Goal: Obtain resource: Download file/media

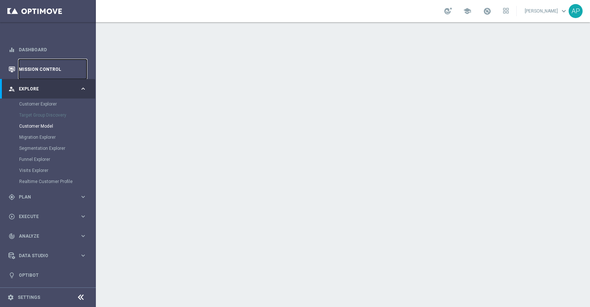
click at [43, 68] on link "Mission Control" at bounding box center [53, 69] width 68 height 20
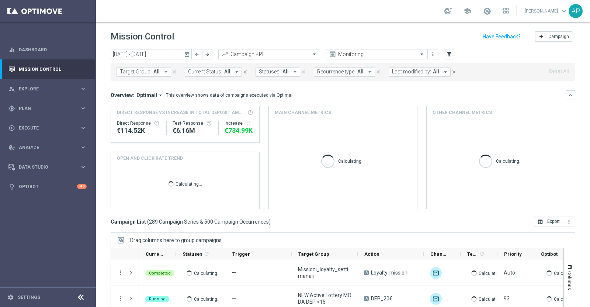
click at [188, 55] on icon "today" at bounding box center [187, 54] width 7 height 7
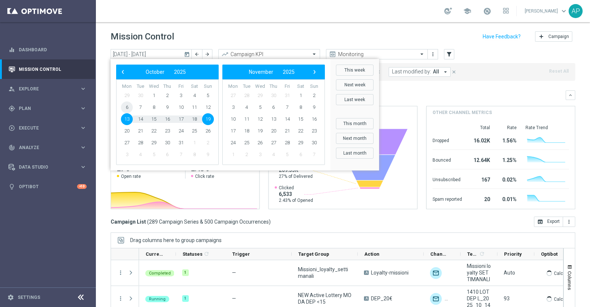
click at [125, 105] on span "6" at bounding box center [127, 107] width 12 height 12
type input "[DATE] - [DATE]"
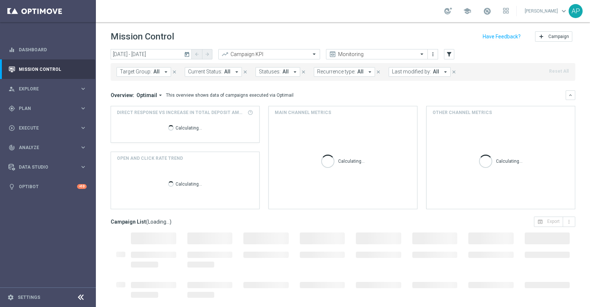
click at [409, 71] on span "Last modified by:" at bounding box center [411, 72] width 39 height 6
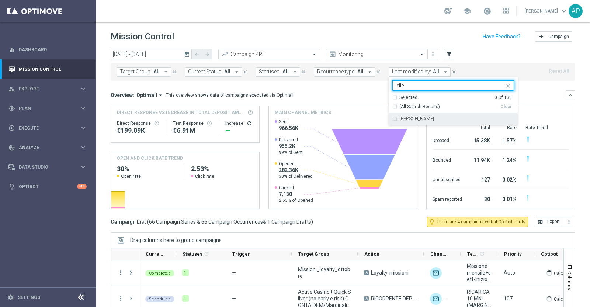
click at [414, 121] on div "[PERSON_NAME]" at bounding box center [453, 119] width 122 height 12
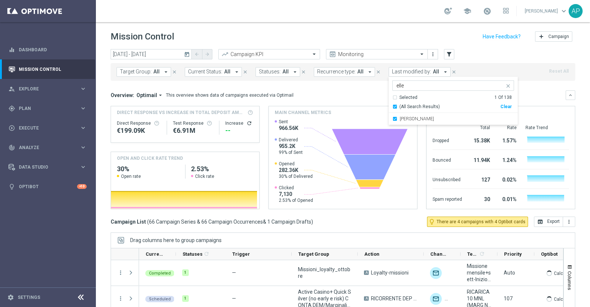
click at [413, 90] on ng-select "[PERSON_NAME] elle Selected 1 Of 138 (All Search Results) Clear [PERSON_NAME]" at bounding box center [452, 102] width 129 height 45
click at [422, 85] on input "elle" at bounding box center [450, 86] width 108 height 6
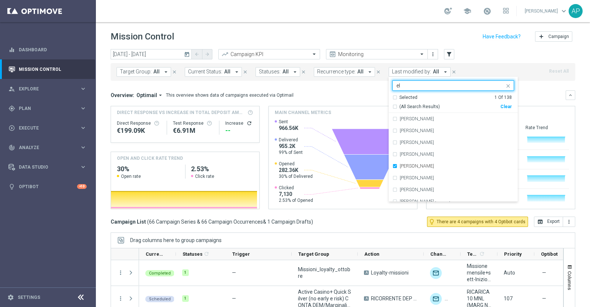
type input "e"
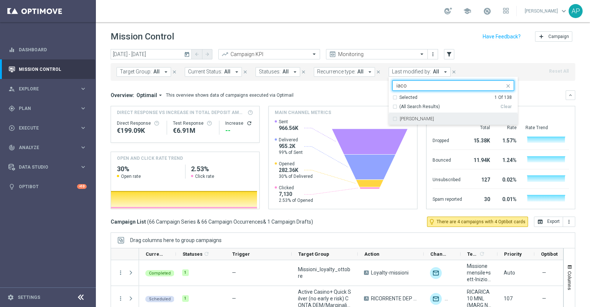
click at [441, 121] on div "[PERSON_NAME]" at bounding box center [453, 119] width 122 height 12
type input "iaco"
drag, startPoint x: 365, startPoint y: 86, endPoint x: 329, endPoint y: 80, distance: 36.5
click at [327, 80] on div "[DATE] [DATE] - [DATE] arrow_back arrow_forward Campaign KPI trending_up Monito…" at bounding box center [343, 174] width 494 height 251
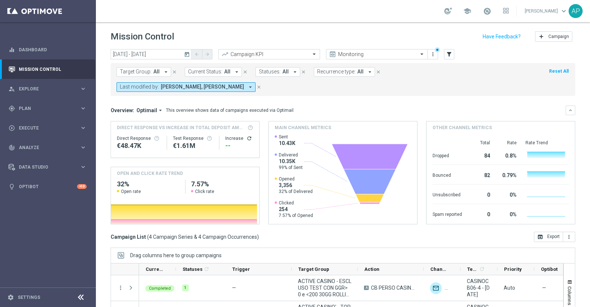
click at [255, 82] on button "Last modified by: [PERSON_NAME], [PERSON_NAME] arrow_drop_down" at bounding box center [185, 87] width 139 height 10
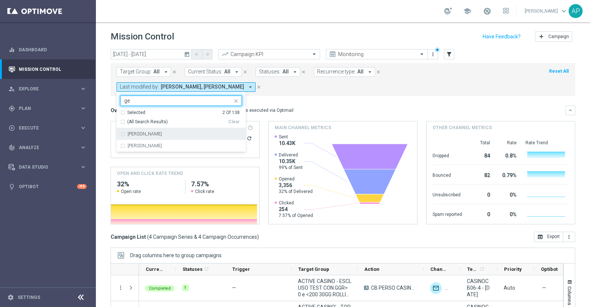
type input "g"
click at [162, 132] on label "[PERSON_NAME]" at bounding box center [145, 134] width 34 height 4
type input "jenn"
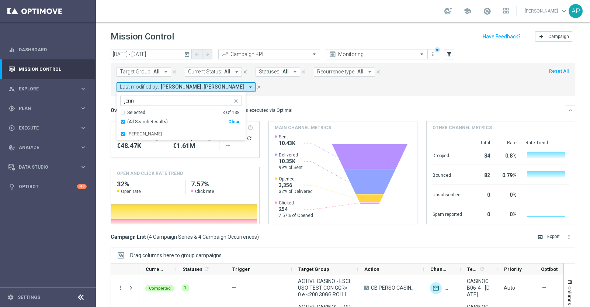
click at [538, 96] on mini-dashboard "Overview: Optimail arrow_drop_down This overview shows data of campaigns execut…" at bounding box center [343, 164] width 464 height 136
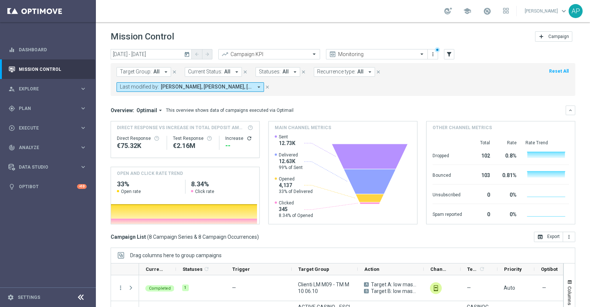
scroll to position [77, 0]
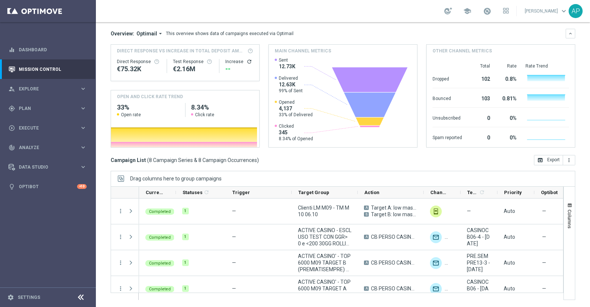
drag, startPoint x: 388, startPoint y: 300, endPoint x: 406, endPoint y: 294, distance: 19.0
click at [438, 296] on ag-grid-angular "Drag columns here to group campaigns Drag here to set column labels" at bounding box center [343, 239] width 464 height 136
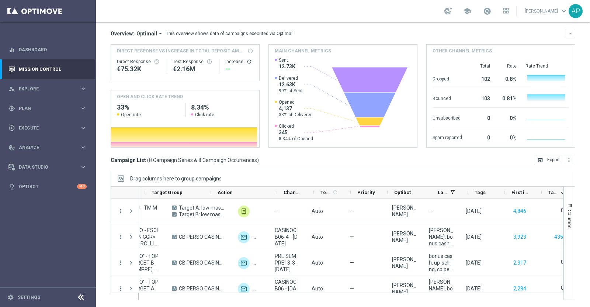
scroll to position [0, 212]
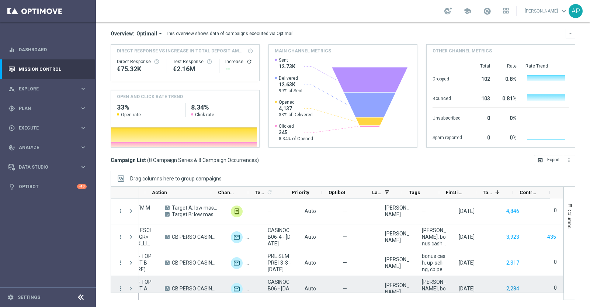
click at [499, 286] on div "— ACTIVE CASINO - ESCLUSO TEST CON GGR> 0 e <200 30GG ROLLING 06.10 A [PERSON_N…" at bounding box center [251, 301] width 623 height 206
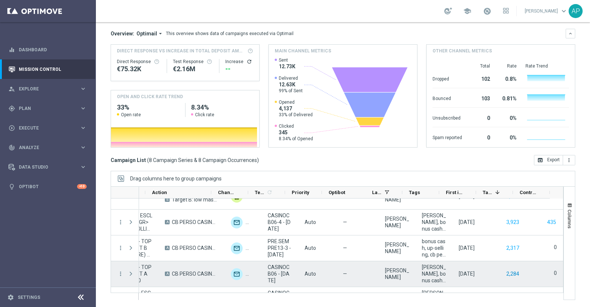
click at [505, 273] on button "2,284" at bounding box center [512, 273] width 14 height 9
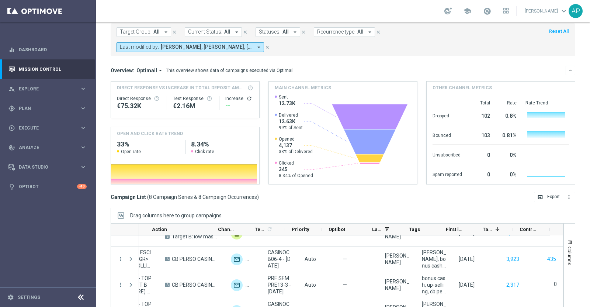
scroll to position [77, 0]
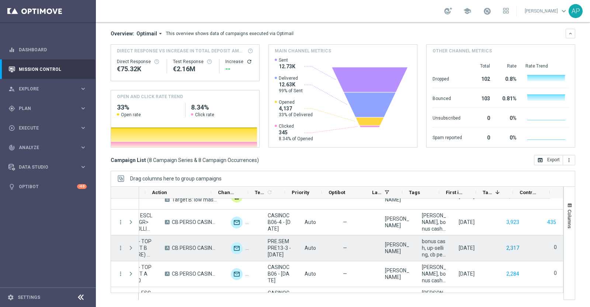
click at [505, 249] on button "2,317" at bounding box center [512, 247] width 14 height 9
click at [505, 246] on button "2,317" at bounding box center [512, 247] width 14 height 9
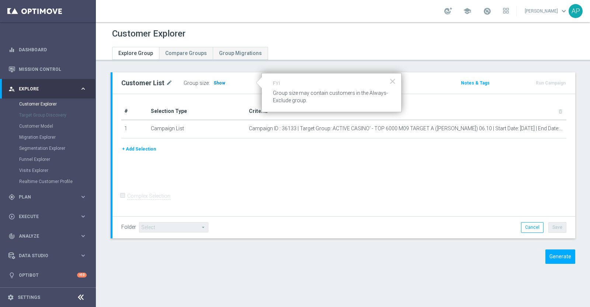
click at [220, 80] on span "Show" at bounding box center [219, 82] width 12 height 5
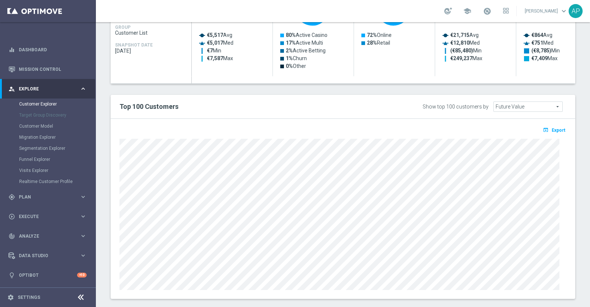
scroll to position [389, 0]
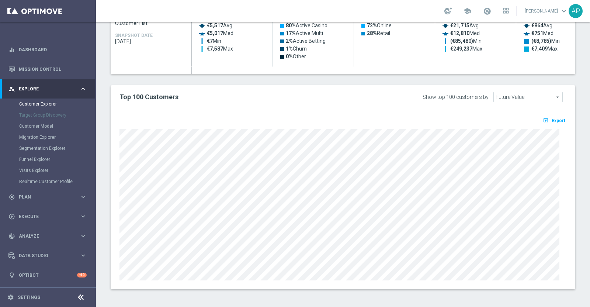
drag, startPoint x: 553, startPoint y: 118, endPoint x: 487, endPoint y: 114, distance: 66.4
click at [487, 115] on div "open_in_browser Export" at bounding box center [343, 199] width 464 height 180
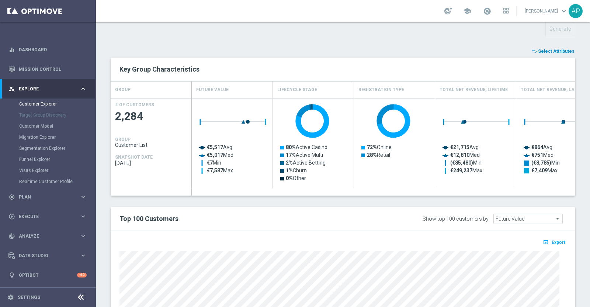
scroll to position [205, 0]
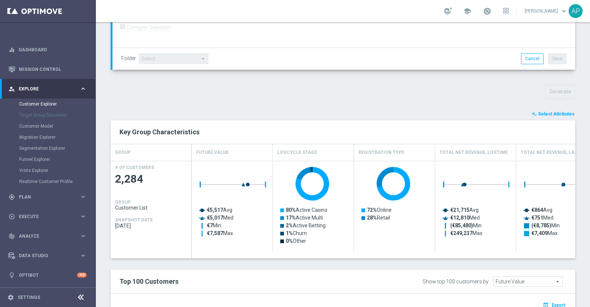
click at [555, 113] on span "Select Attributes" at bounding box center [556, 113] width 36 height 5
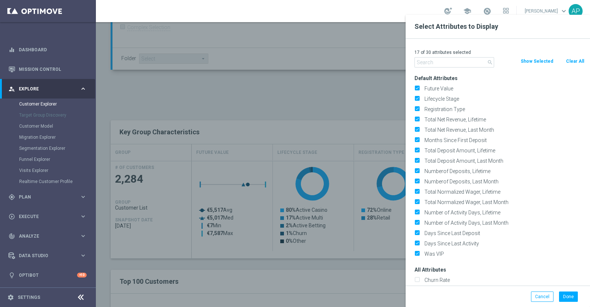
click at [582, 62] on button "Clear All" at bounding box center [575, 61] width 20 height 8
checkbox input "false"
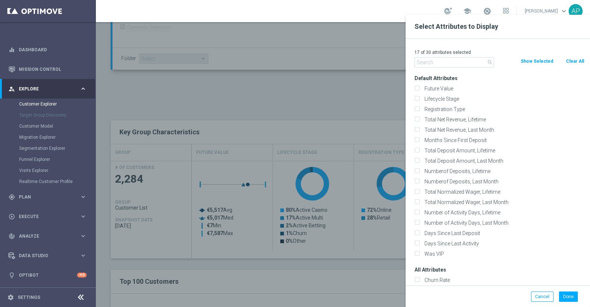
checkbox input "false"
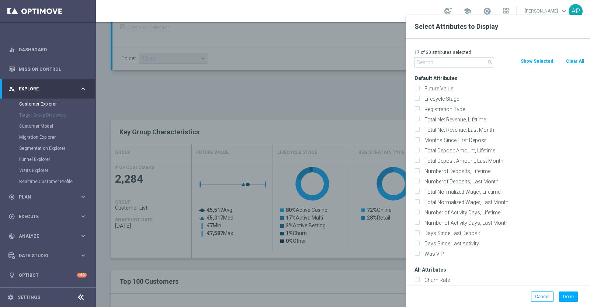
checkbox input "false"
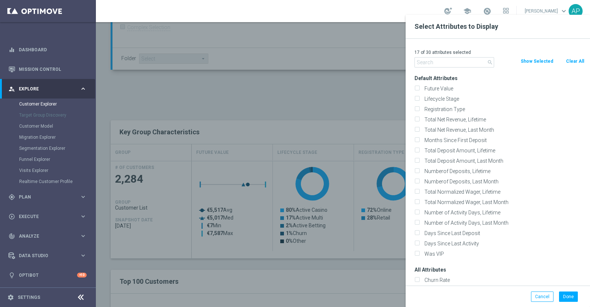
checkbox input "false"
click at [458, 64] on input "text" at bounding box center [454, 62] width 80 height 10
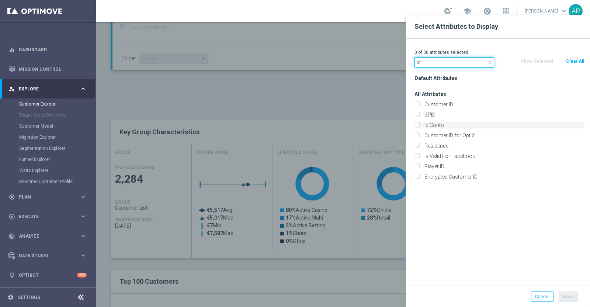
type input "id"
click at [443, 123] on label "Id Conto" at bounding box center [503, 125] width 163 height 7
click at [419, 123] on input "Id Conto" at bounding box center [416, 125] width 5 height 5
checkbox input "true"
click at [570, 296] on button "Done" at bounding box center [568, 296] width 19 height 10
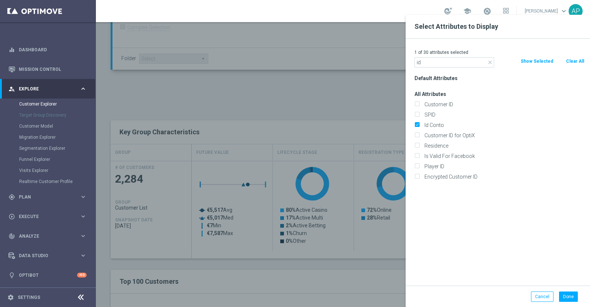
type input "Search"
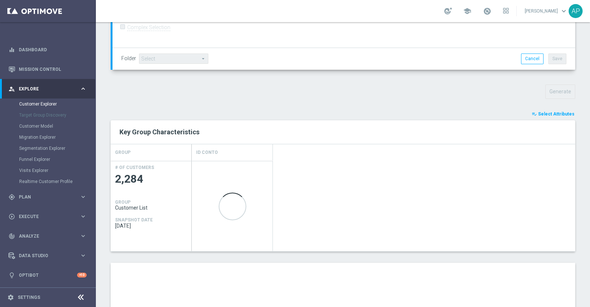
scroll to position [342, 0]
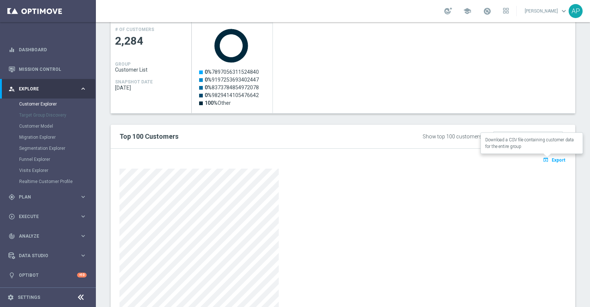
click at [553, 159] on span "Export" at bounding box center [558, 159] width 14 height 5
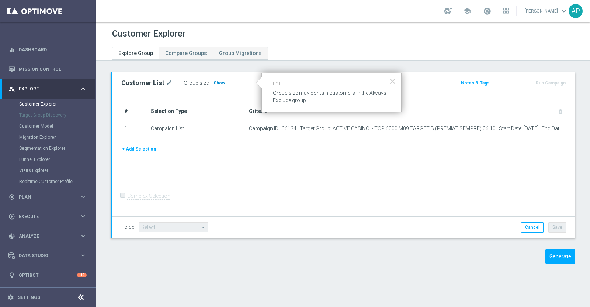
click at [219, 81] on span "Show" at bounding box center [219, 82] width 12 height 5
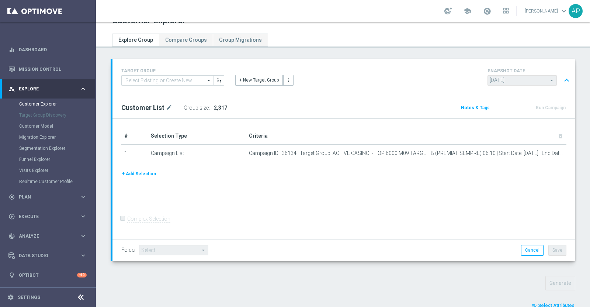
scroll to position [227, 0]
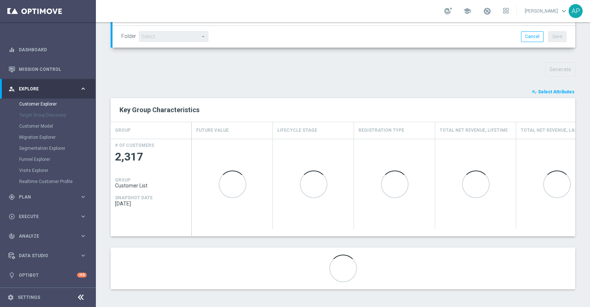
click at [547, 91] on span "Select Attributes" at bounding box center [556, 91] width 36 height 5
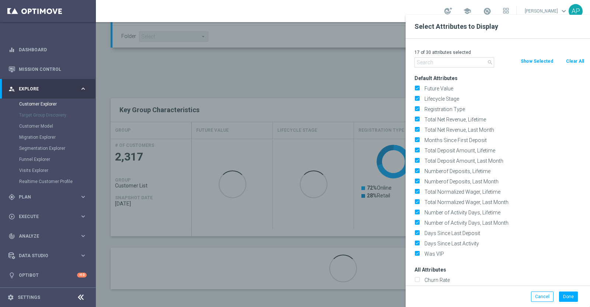
click at [571, 60] on button "Clear All" at bounding box center [575, 61] width 20 height 8
checkbox input "false"
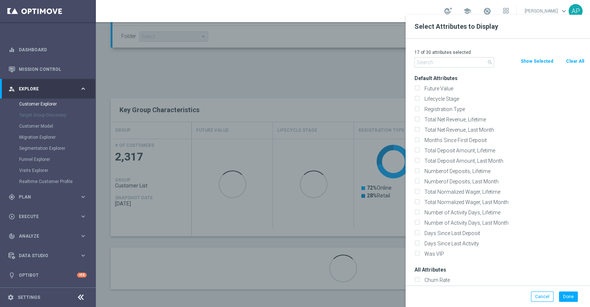
checkbox input "false"
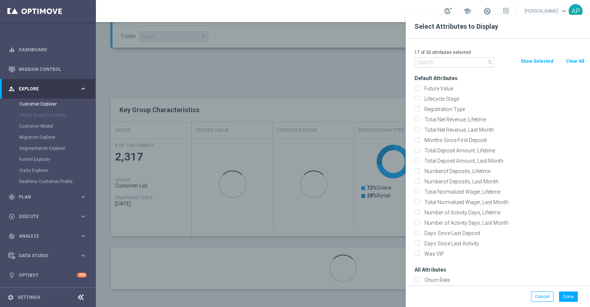
checkbox input "false"
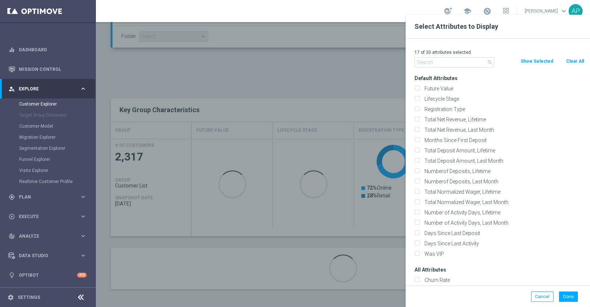
checkbox input "false"
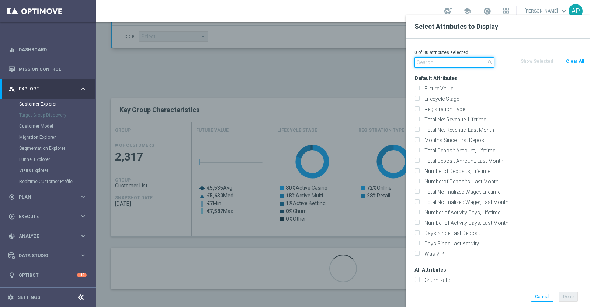
click at [440, 60] on input "text" at bounding box center [454, 62] width 80 height 10
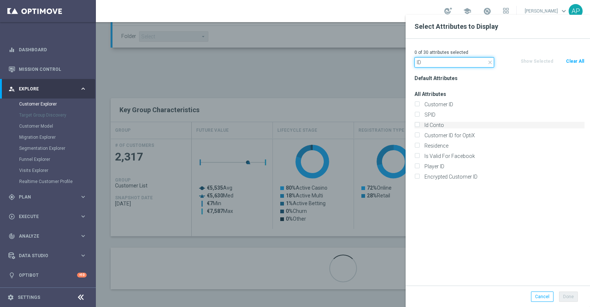
type input "ID"
click at [424, 125] on label "Id Conto" at bounding box center [503, 125] width 163 height 7
click at [419, 125] on input "Id Conto" at bounding box center [416, 125] width 5 height 5
checkbox input "true"
click at [566, 296] on button "Done" at bounding box center [568, 296] width 19 height 10
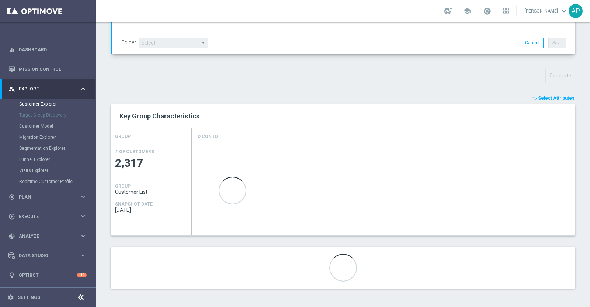
scroll to position [219, 0]
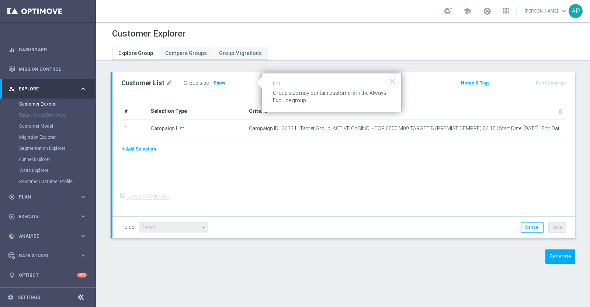
click at [215, 83] on span "Show" at bounding box center [219, 82] width 12 height 5
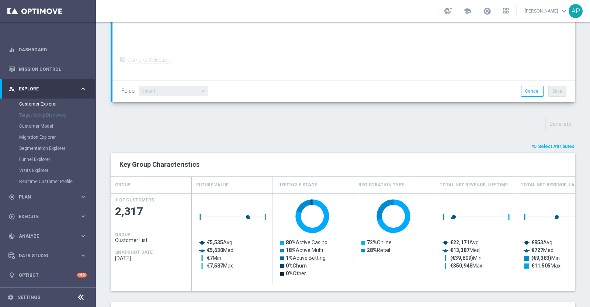
scroll to position [158, 0]
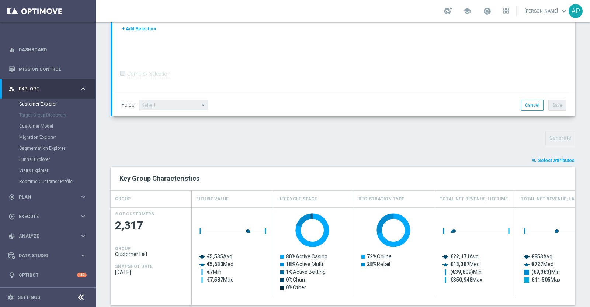
click at [552, 161] on span "Select Attributes" at bounding box center [556, 160] width 36 height 5
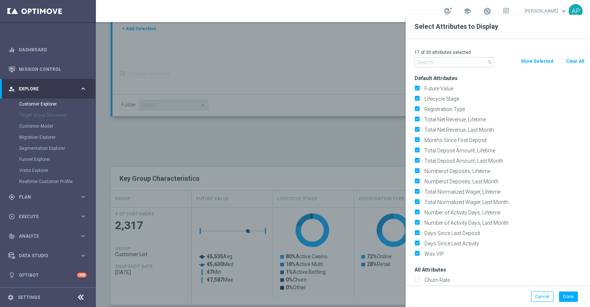
drag, startPoint x: 576, startPoint y: 62, endPoint x: 463, endPoint y: 62, distance: 113.1
click at [575, 62] on button "Clear All" at bounding box center [575, 61] width 20 height 8
checkbox input "false"
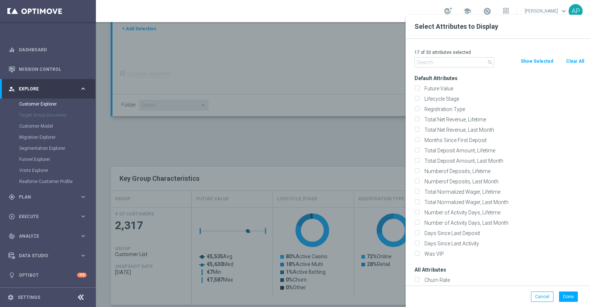
checkbox input "false"
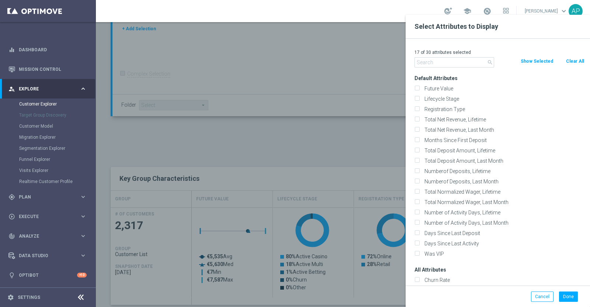
checkbox input "false"
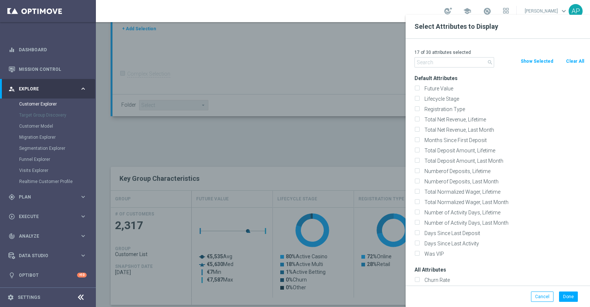
checkbox input "false"
click at [429, 62] on input "text" at bounding box center [454, 62] width 80 height 10
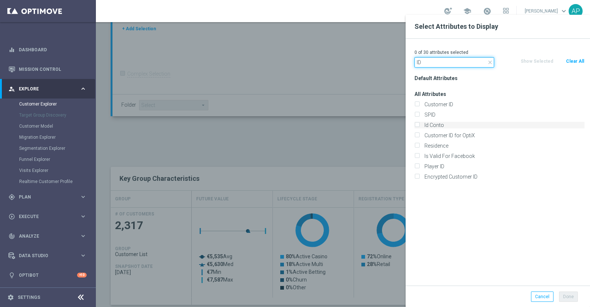
type input "ID"
click at [442, 122] on label "Id Conto" at bounding box center [503, 125] width 163 height 7
click at [419, 123] on input "Id Conto" at bounding box center [416, 125] width 5 height 5
checkbox input "true"
click at [573, 298] on button "Done" at bounding box center [568, 296] width 19 height 10
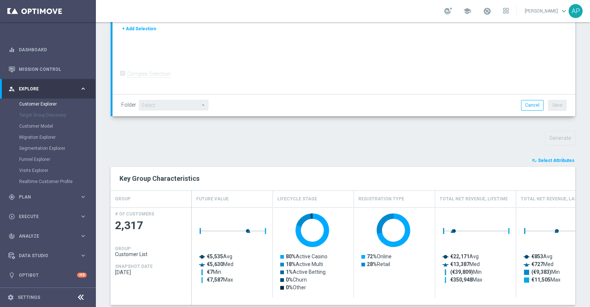
type input "Search"
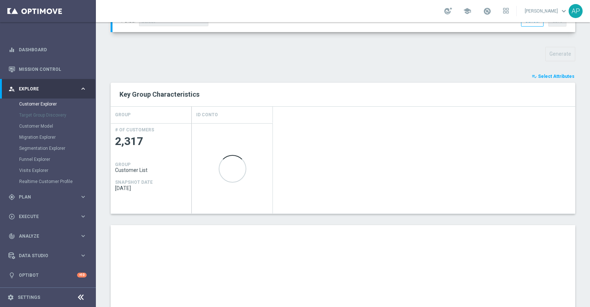
scroll to position [296, 0]
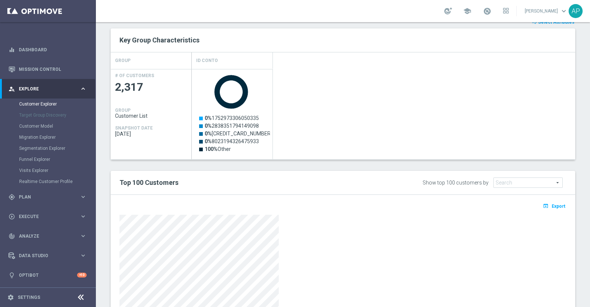
click at [552, 209] on div "open_in_browser Export" at bounding box center [343, 207] width 458 height 9
click at [551, 204] on span "Export" at bounding box center [558, 205] width 14 height 5
